Goal: Task Accomplishment & Management: Manage account settings

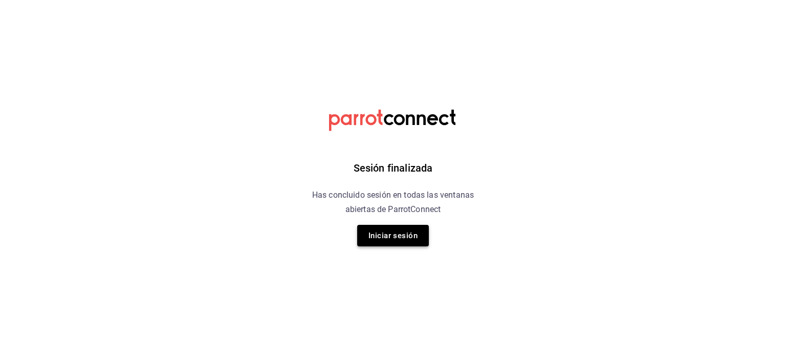
click at [378, 240] on button "Iniciar sesión" at bounding box center [393, 235] width 72 height 21
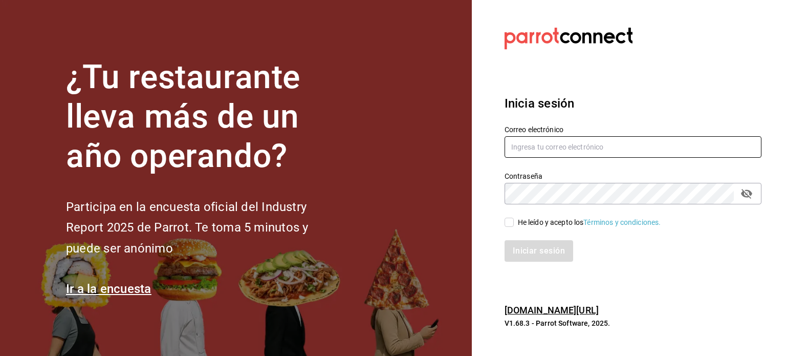
click at [535, 153] on input "text" at bounding box center [633, 146] width 257 height 21
click at [510, 224] on input "He leído y acepto los Términos y condiciones." at bounding box center [509, 222] width 9 height 9
checkbox input "true"
click at [538, 148] on input "text" at bounding box center [633, 146] width 257 height 21
type input "[EMAIL_ADDRESS][DOMAIN_NAME]"
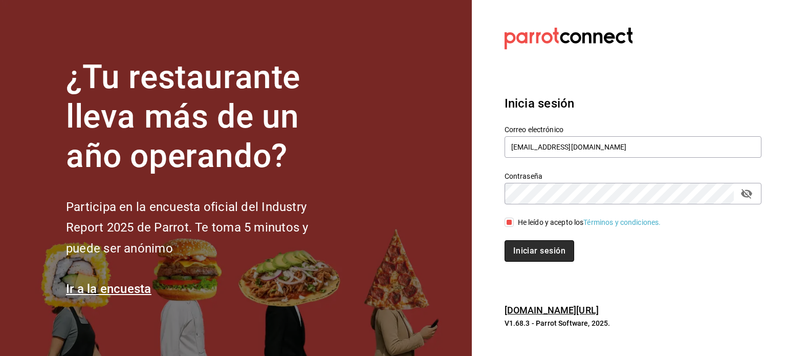
click at [531, 254] on button "Iniciar sesión" at bounding box center [540, 250] width 70 height 21
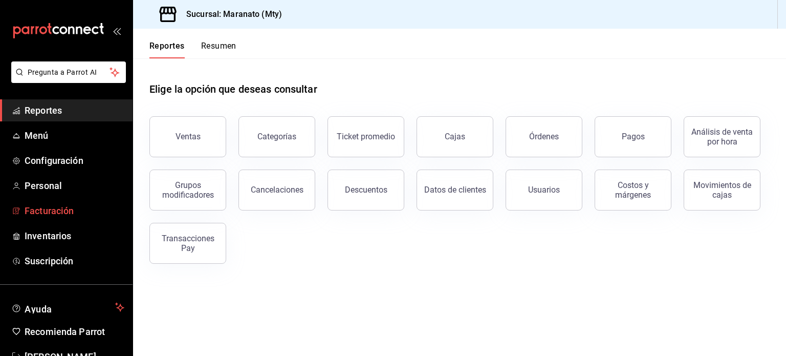
click at [58, 210] on span "Facturación" at bounding box center [75, 211] width 100 height 14
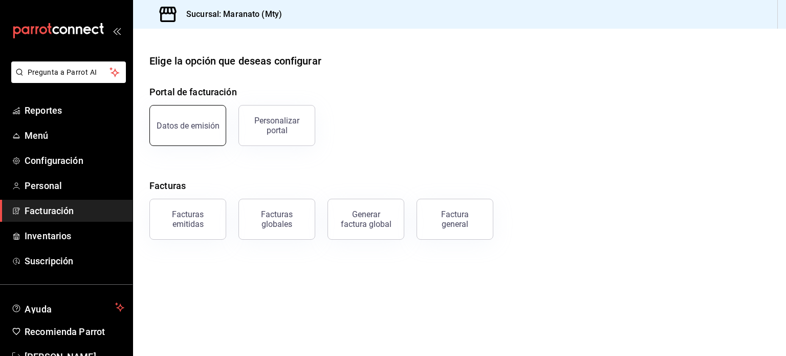
click at [188, 123] on div "Datos de emisión" at bounding box center [188, 126] width 63 height 10
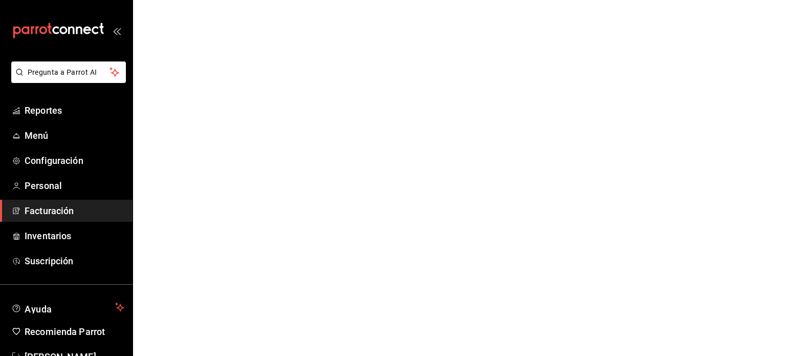
click at [47, 207] on span "Facturación" at bounding box center [75, 211] width 100 height 14
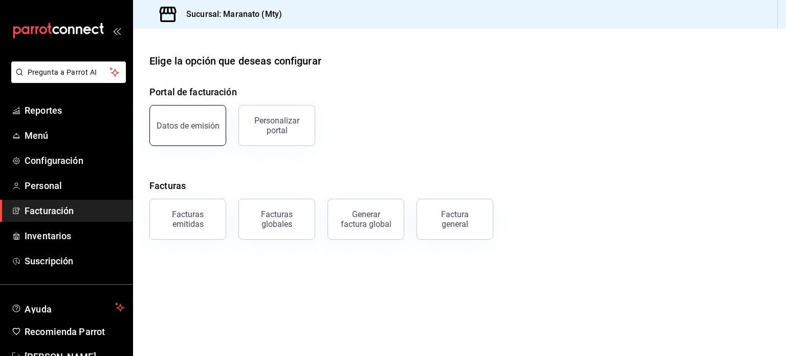
click at [183, 136] on button "Datos de emisión" at bounding box center [187, 125] width 77 height 41
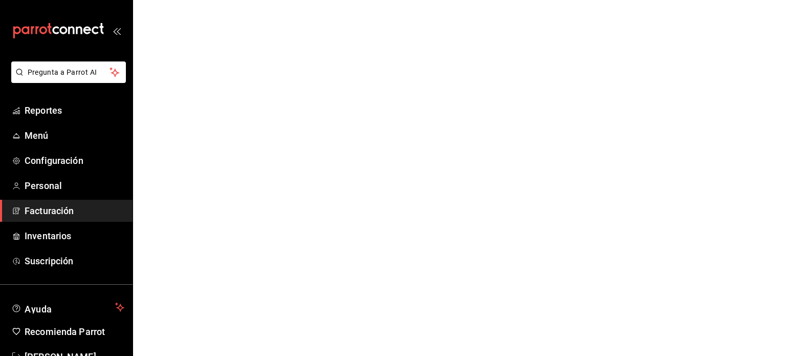
click at [55, 217] on span "Facturación" at bounding box center [75, 211] width 100 height 14
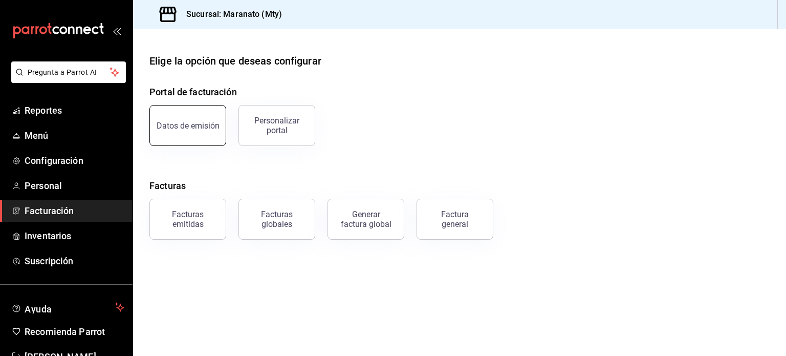
click at [191, 137] on button "Datos de emisión" at bounding box center [187, 125] width 77 height 41
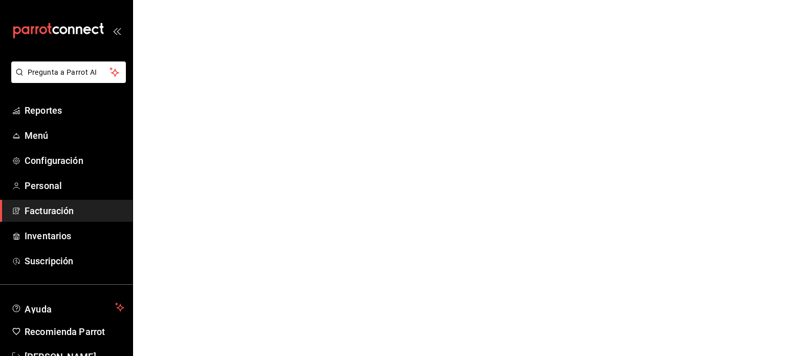
click at [117, 30] on icon "open_drawer_menu" at bounding box center [119, 32] width 5 height 8
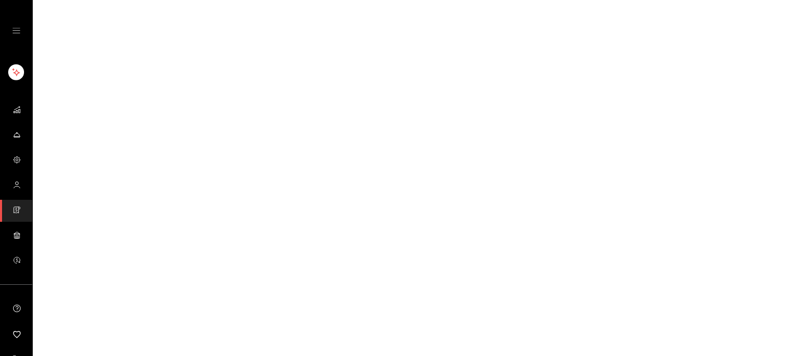
drag, startPoint x: 115, startPoint y: 30, endPoint x: 41, endPoint y: 44, distance: 74.5
click at [41, 0] on html "Visitar centro de ayuda (81) 2046 6363 soporte@parrotsoftware.io Visitar centro…" at bounding box center [393, 0] width 786 height 0
click at [13, 35] on div "mailbox folders" at bounding box center [16, 30] width 32 height 61
click at [13, 32] on icon "open drawer" at bounding box center [16, 31] width 8 height 8
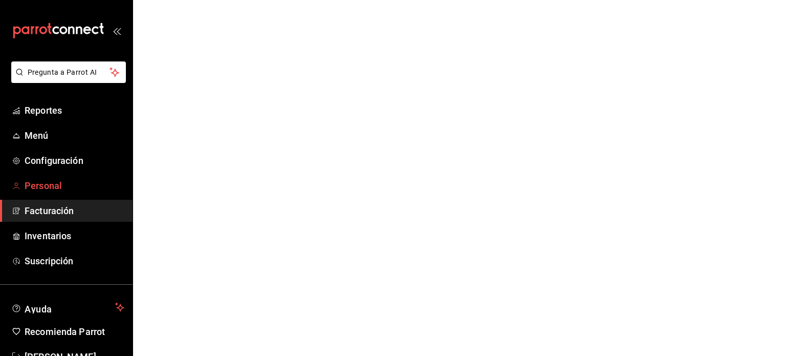
click at [48, 186] on span "Personal" at bounding box center [75, 186] width 100 height 14
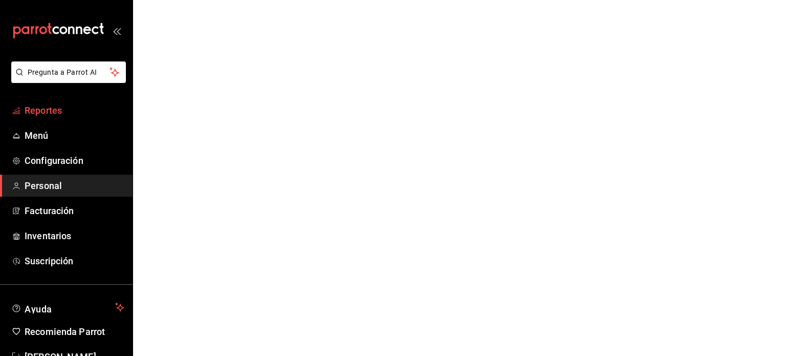
click at [50, 119] on link "Reportes" at bounding box center [66, 110] width 133 height 22
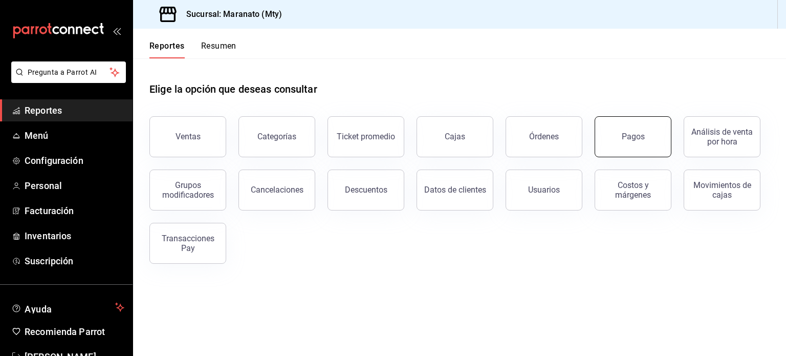
click at [637, 149] on button "Pagos" at bounding box center [633, 136] width 77 height 41
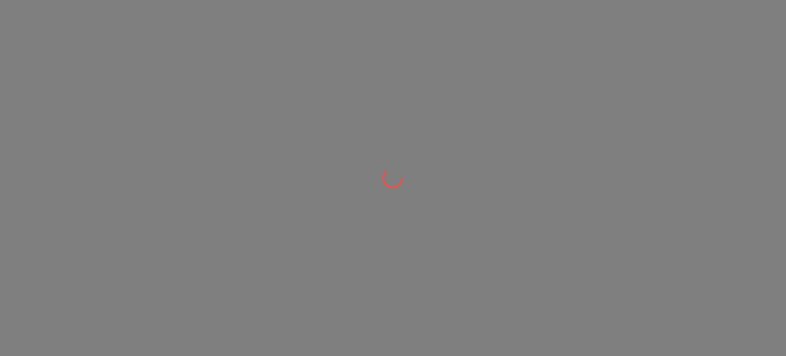
click at [483, 243] on div at bounding box center [393, 178] width 786 height 356
drag, startPoint x: 0, startPoint y: 0, endPoint x: 423, endPoint y: 119, distance: 439.3
click at [423, 119] on div at bounding box center [393, 178] width 786 height 356
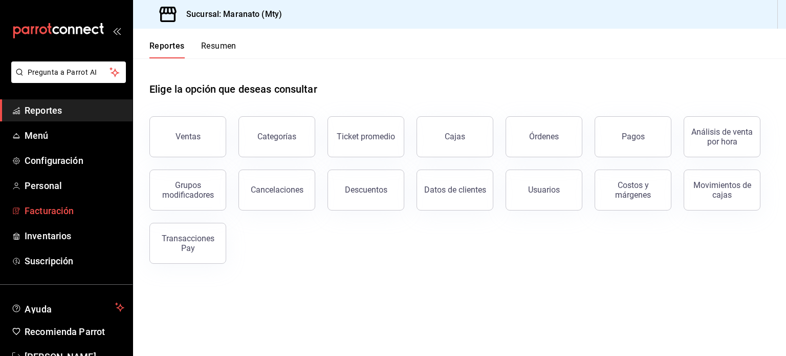
click at [47, 202] on link "Facturación" at bounding box center [66, 211] width 133 height 22
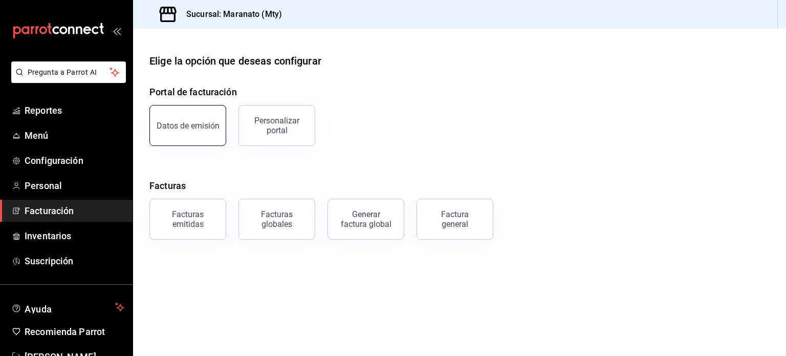
click at [207, 112] on button "Datos de emisión" at bounding box center [187, 125] width 77 height 41
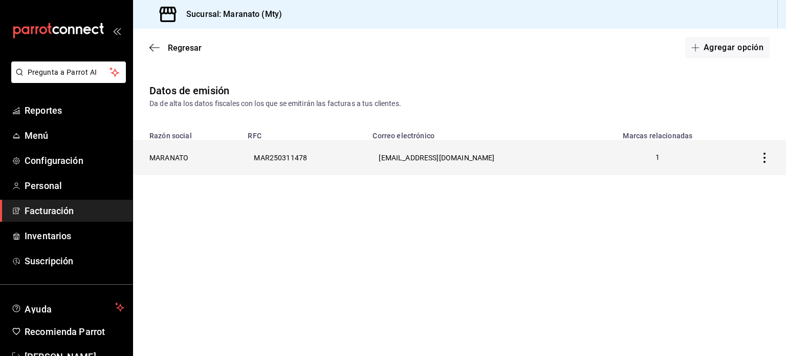
click at [182, 159] on th "MARANATO" at bounding box center [187, 157] width 109 height 35
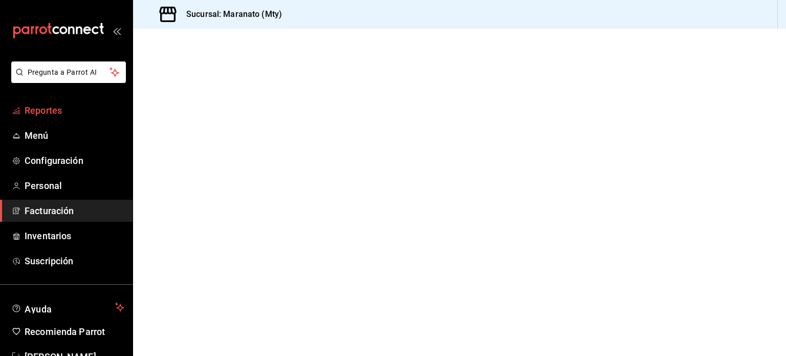
click at [53, 99] on link "Reportes" at bounding box center [66, 110] width 133 height 22
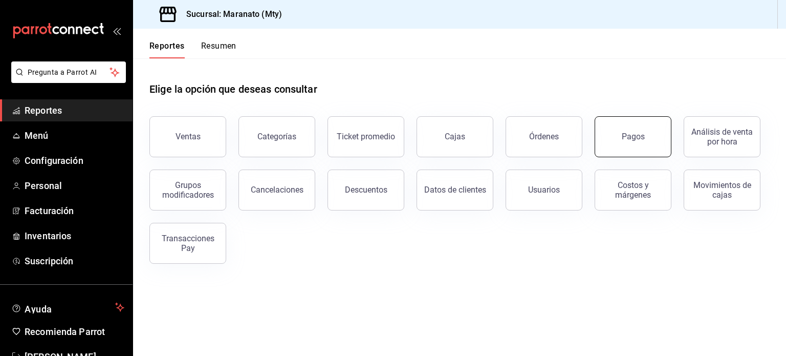
click at [657, 129] on button "Pagos" at bounding box center [633, 136] width 77 height 41
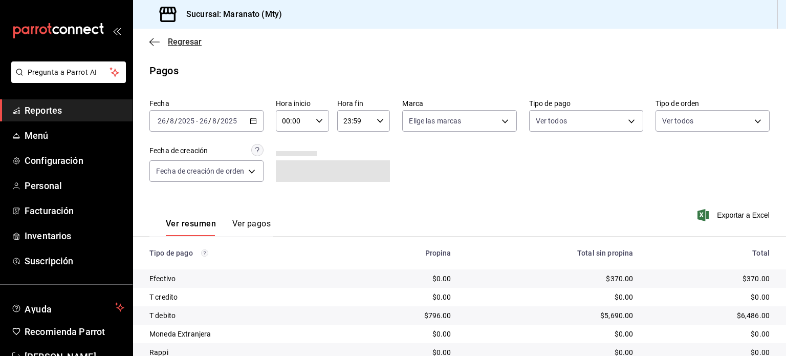
click at [152, 42] on icon "button" at bounding box center [154, 41] width 10 height 9
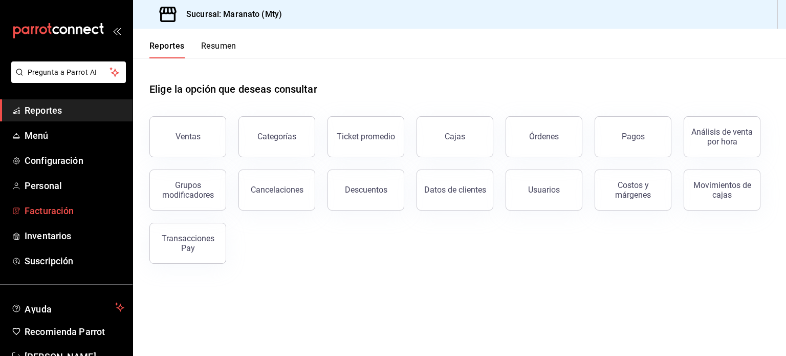
click at [56, 213] on span "Facturación" at bounding box center [75, 211] width 100 height 14
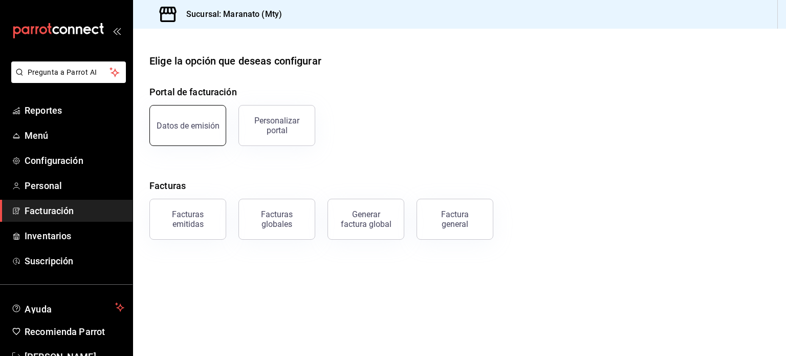
click at [214, 137] on button "Datos de emisión" at bounding box center [187, 125] width 77 height 41
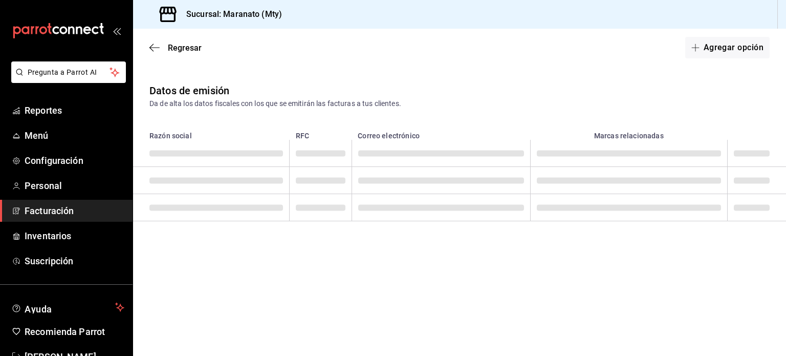
click at [439, 294] on main "Regresar Agregar opción Datos de emisión Da de alta los datos fiscales con los …" at bounding box center [459, 192] width 653 height 327
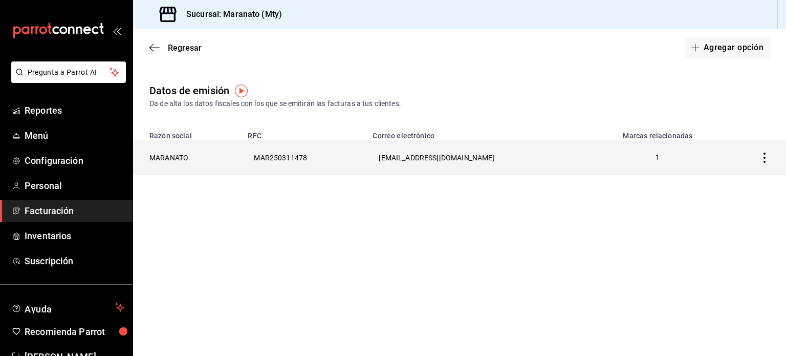
click at [269, 155] on th "MAR250311478" at bounding box center [304, 157] width 125 height 35
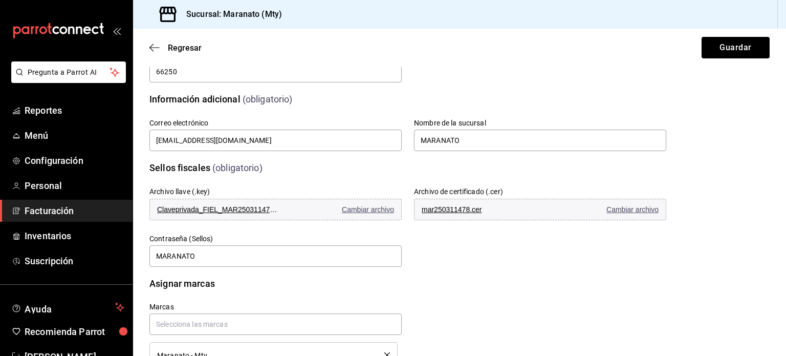
scroll to position [197, 0]
click at [217, 257] on input "MARANATO" at bounding box center [275, 255] width 252 height 21
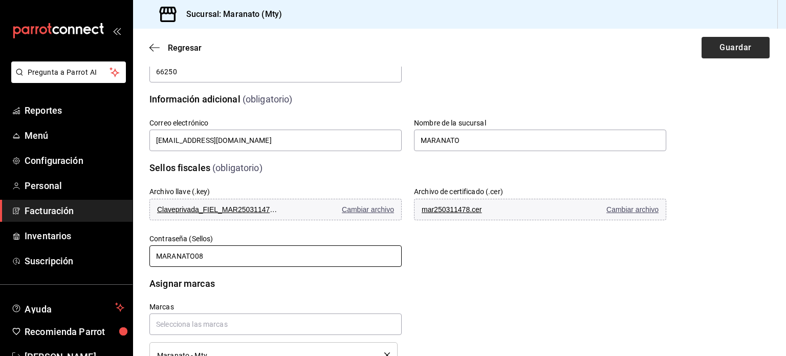
type input "MARANATO08"
click at [736, 44] on button "Guardar" at bounding box center [736, 47] width 68 height 21
click at [725, 44] on button "Guardar" at bounding box center [736, 47] width 68 height 21
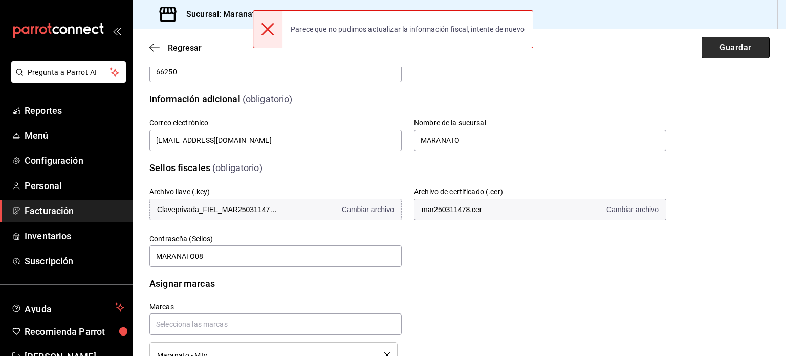
click at [733, 44] on button "Guardar" at bounding box center [736, 47] width 68 height 21
click at [733, 44] on div "Regresar Guardar" at bounding box center [459, 48] width 653 height 38
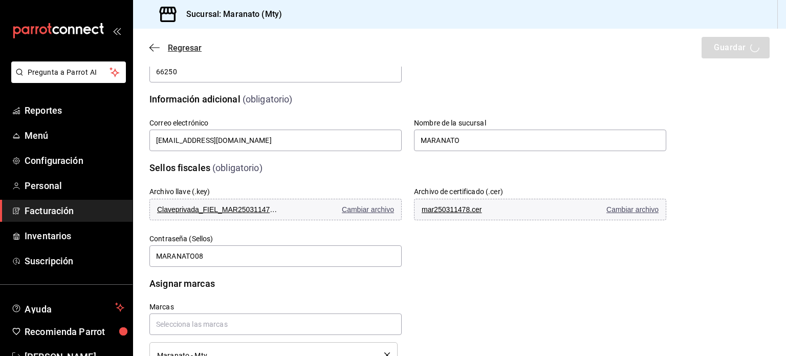
click at [153, 47] on icon "button" at bounding box center [154, 47] width 10 height 9
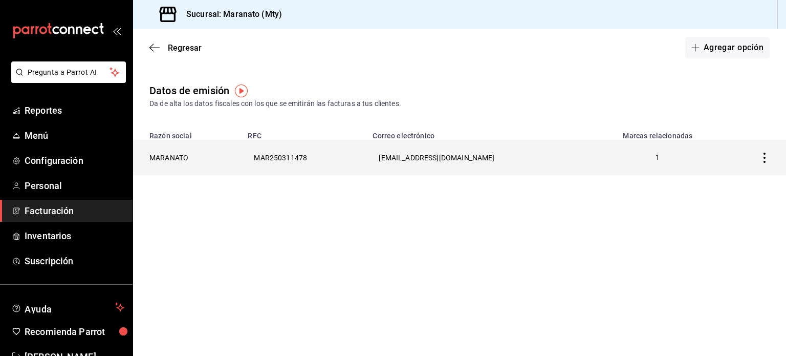
click at [218, 157] on th "MARANATO" at bounding box center [187, 157] width 109 height 35
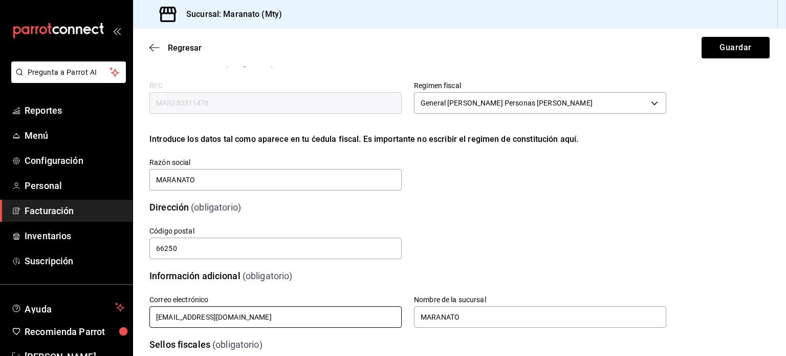
scroll to position [6, 0]
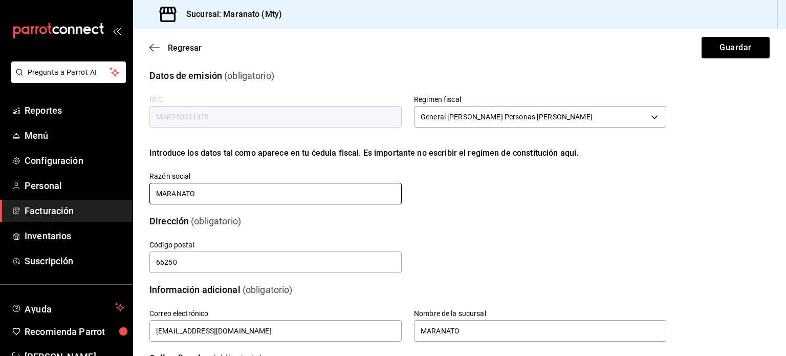
click at [212, 196] on input "MARANATO" at bounding box center [275, 193] width 252 height 21
type input "MARANATO08"
click at [720, 49] on button "Guardar" at bounding box center [736, 47] width 68 height 21
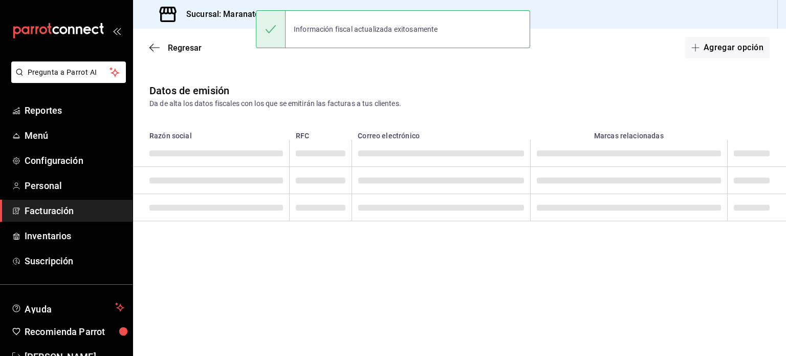
scroll to position [0, 0]
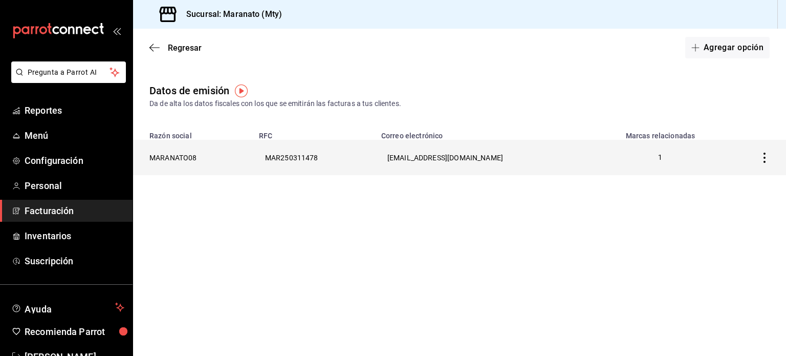
click at [337, 163] on th "MAR250311478" at bounding box center [314, 157] width 122 height 35
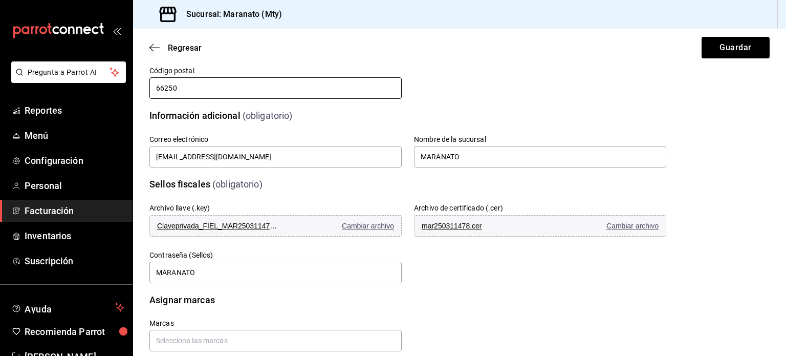
scroll to position [188, 0]
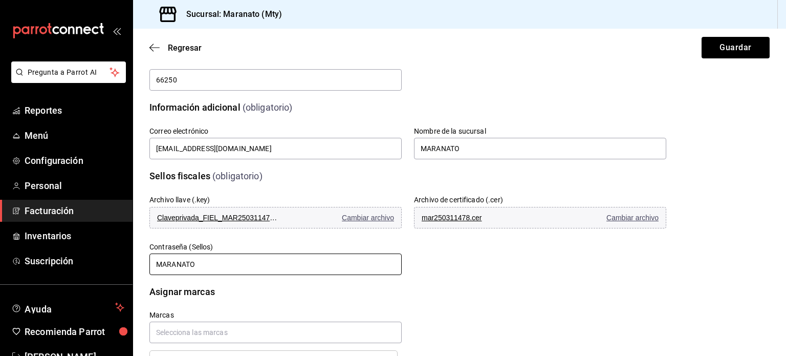
click at [237, 265] on input "MARANATO" at bounding box center [275, 263] width 252 height 21
type input "MARANATO08"
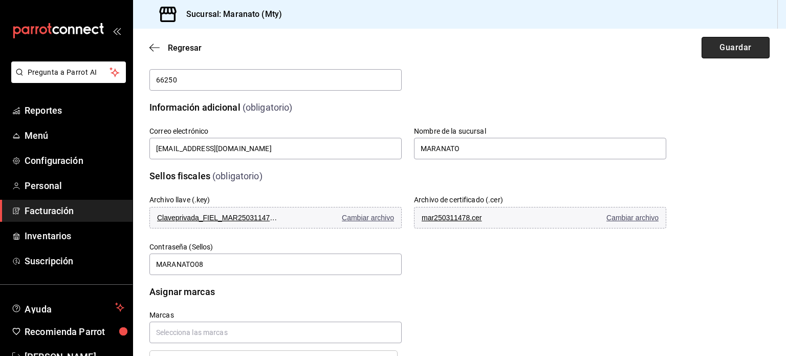
click at [715, 44] on button "Guardar" at bounding box center [736, 47] width 68 height 21
click at [724, 47] on button "Guardar" at bounding box center [736, 47] width 68 height 21
